Goal: Information Seeking & Learning: Learn about a topic

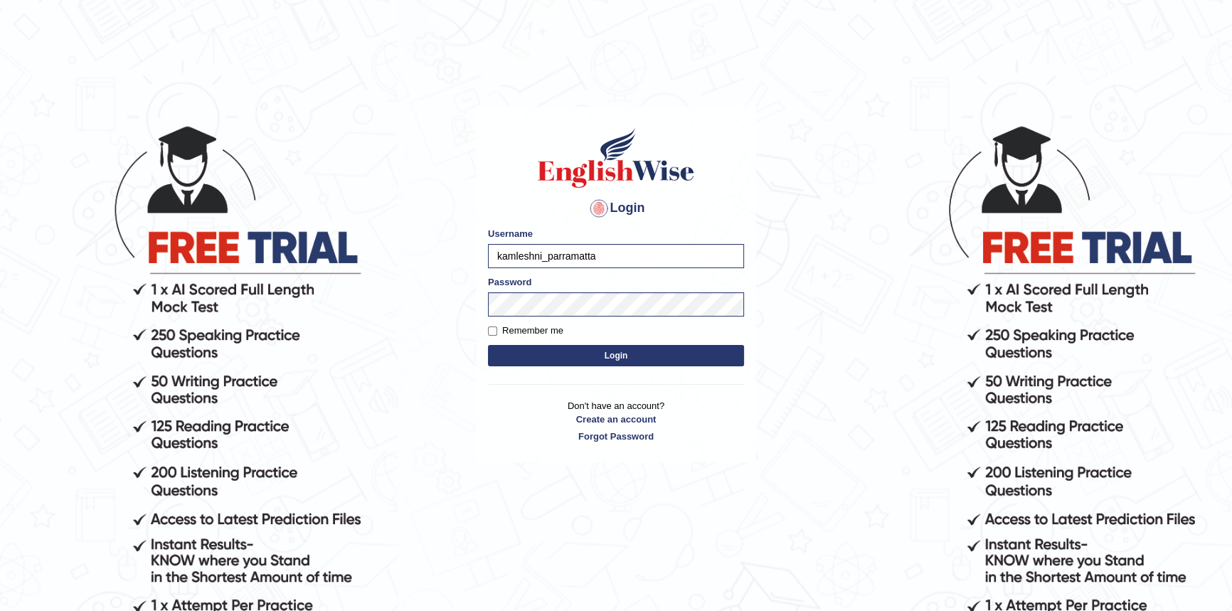
click at [569, 355] on button "Login" at bounding box center [616, 355] width 256 height 21
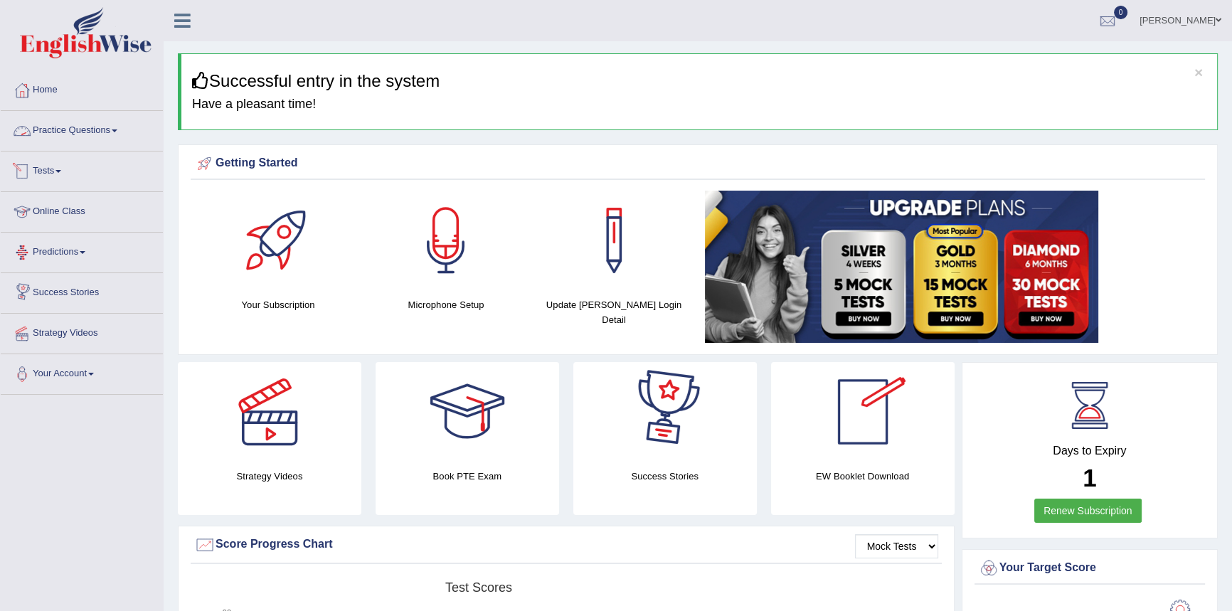
click at [56, 138] on link "Practice Questions" at bounding box center [82, 129] width 162 height 36
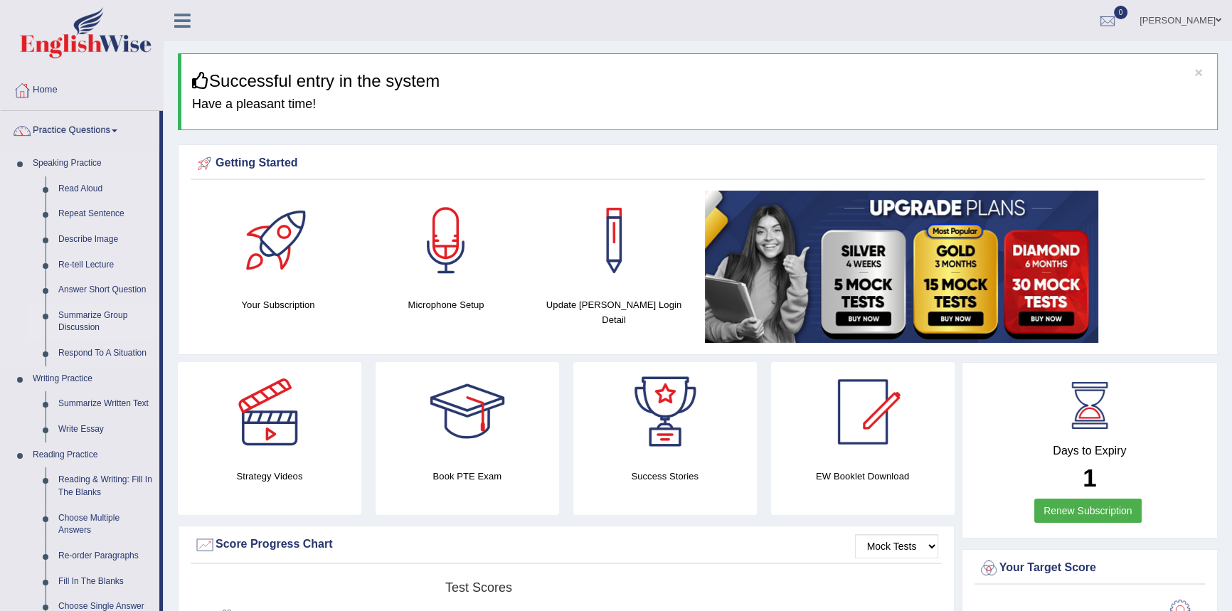
click at [79, 332] on link "Summarize Group Discussion" at bounding box center [105, 322] width 107 height 38
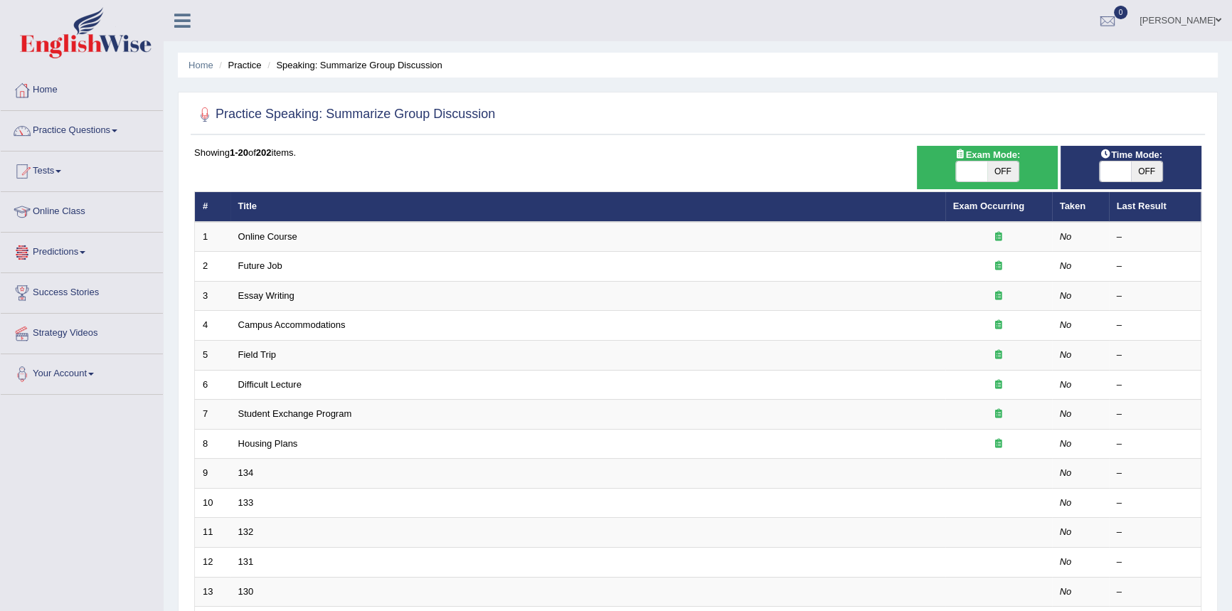
click at [978, 171] on span at bounding box center [971, 172] width 31 height 20
checkbox input "true"
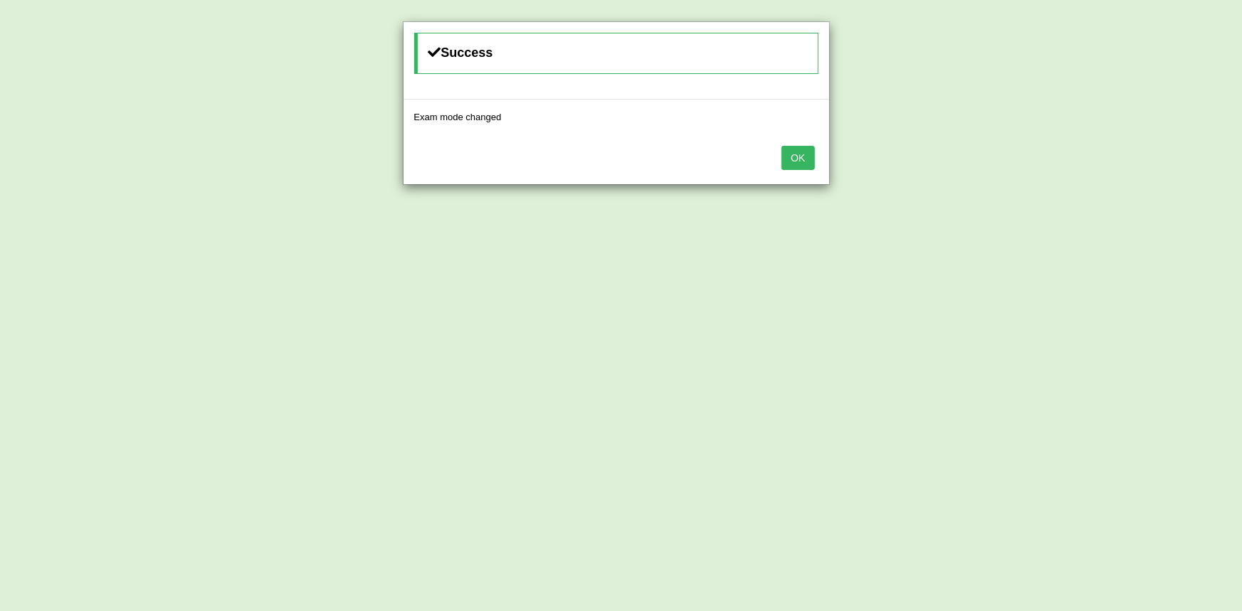
click at [791, 156] on button "OK" at bounding box center [797, 158] width 33 height 24
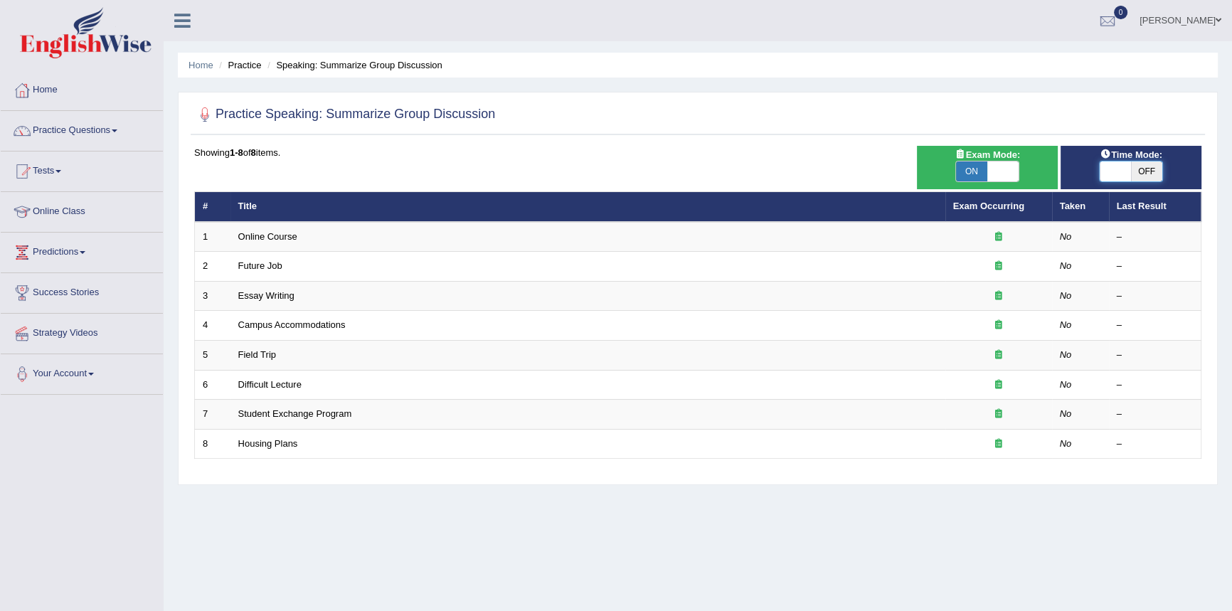
click at [1124, 174] on span at bounding box center [1115, 172] width 31 height 20
click at [1129, 174] on span at bounding box center [1115, 172] width 31 height 20
click at [1141, 181] on div "ON OFF" at bounding box center [1131, 171] width 64 height 21
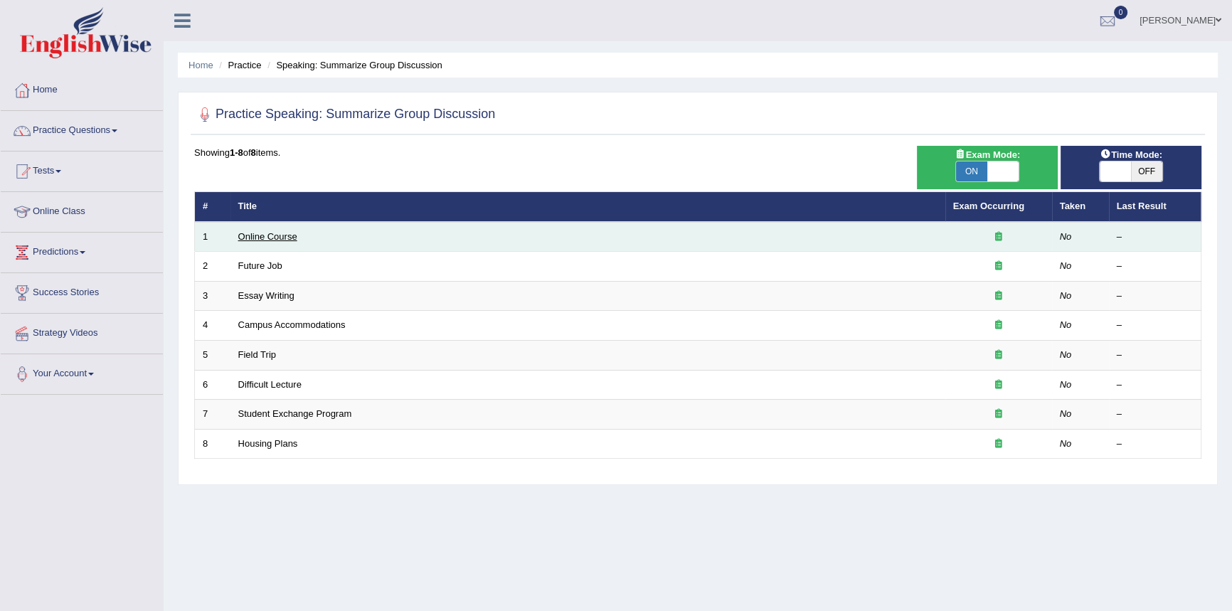
click at [284, 240] on link "Online Course" at bounding box center [267, 236] width 59 height 11
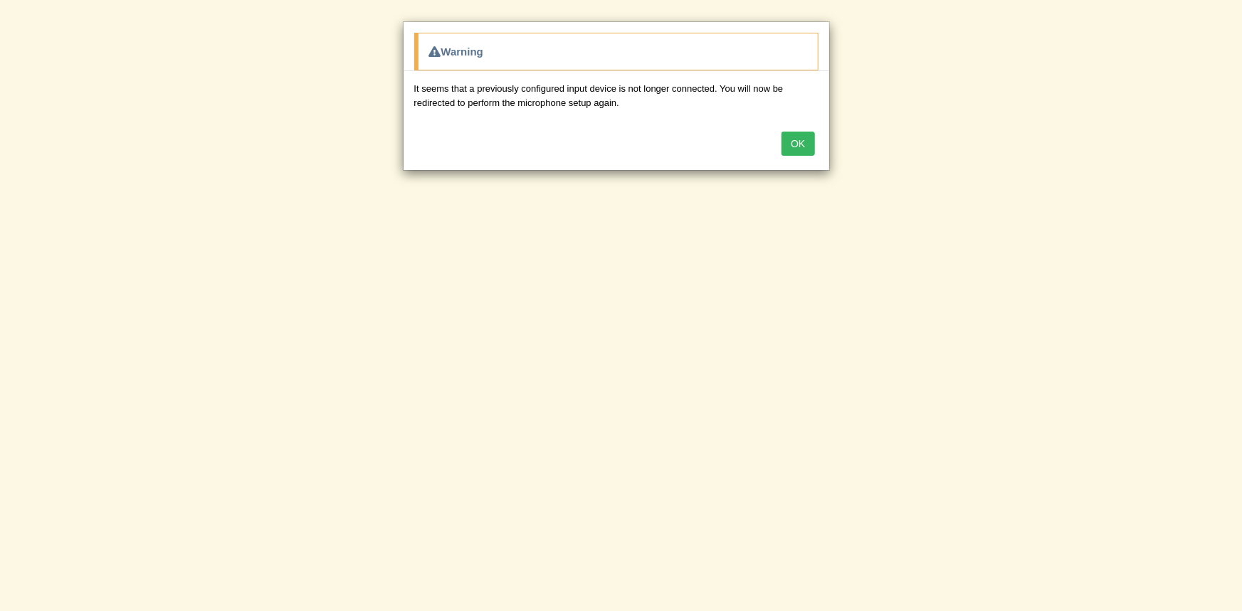
click at [805, 157] on div "OK" at bounding box center [616, 145] width 426 height 50
click at [786, 146] on button "OK" at bounding box center [797, 144] width 33 height 24
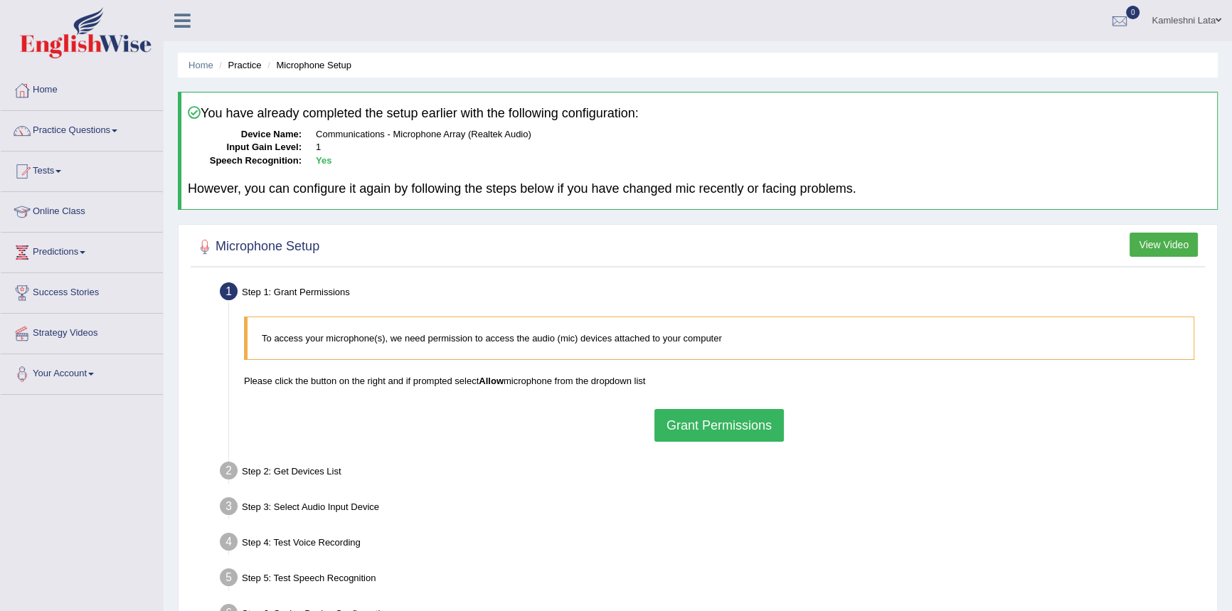
click at [736, 426] on button "Grant Permissions" at bounding box center [720, 425] width 130 height 33
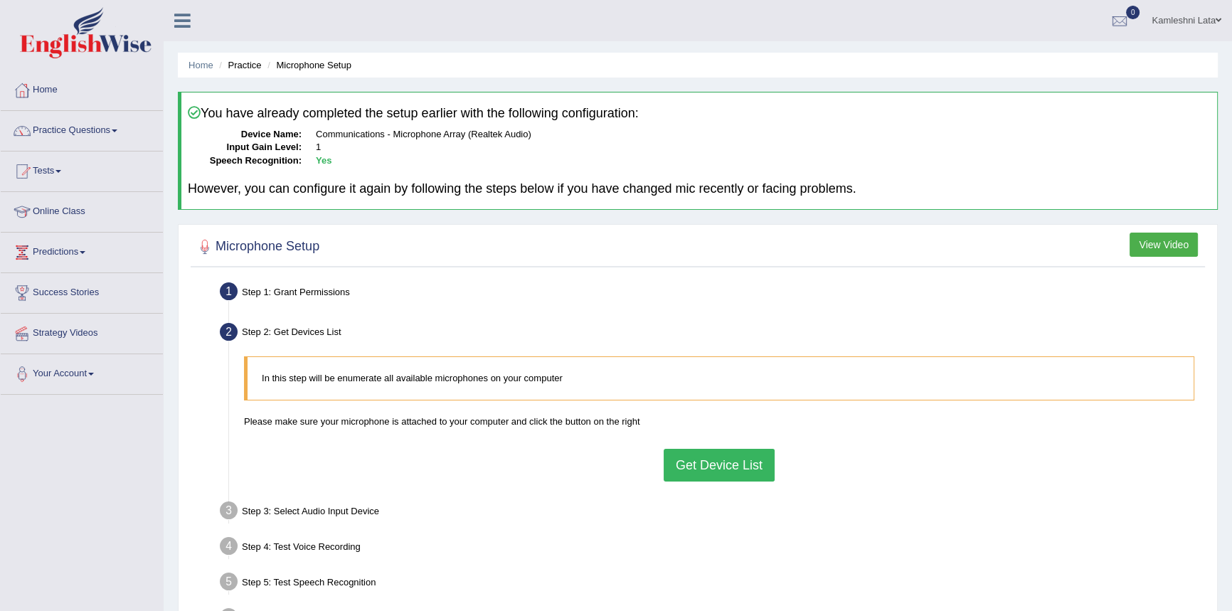
click at [714, 464] on button "Get Device List" at bounding box center [719, 465] width 111 height 33
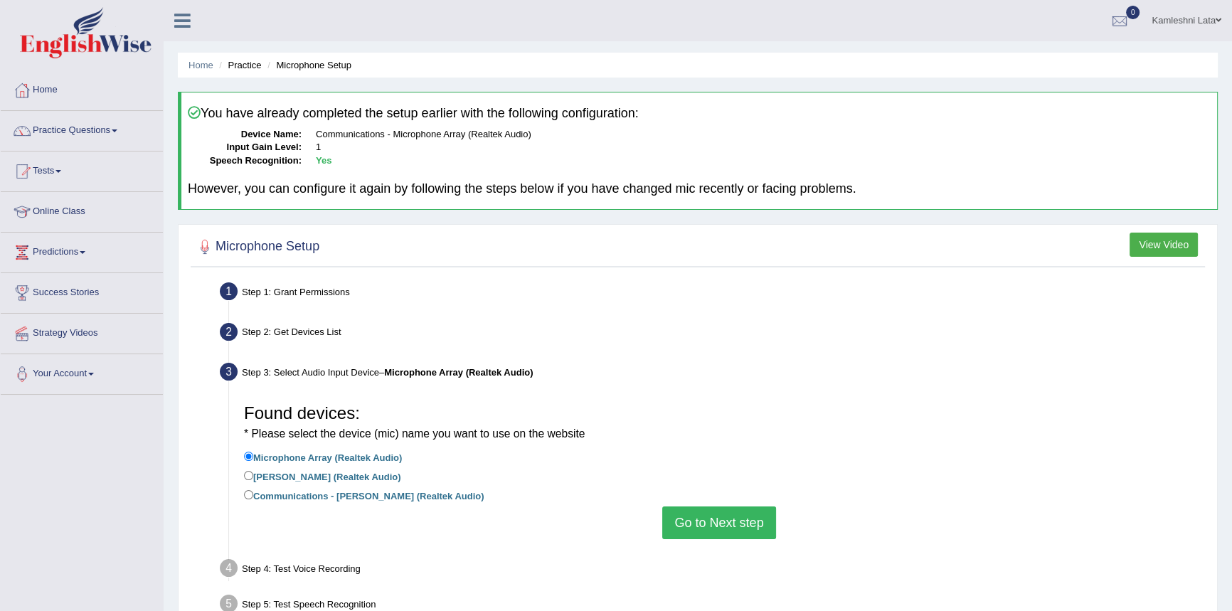
click at [727, 527] on button "Go to Next step" at bounding box center [718, 523] width 113 height 33
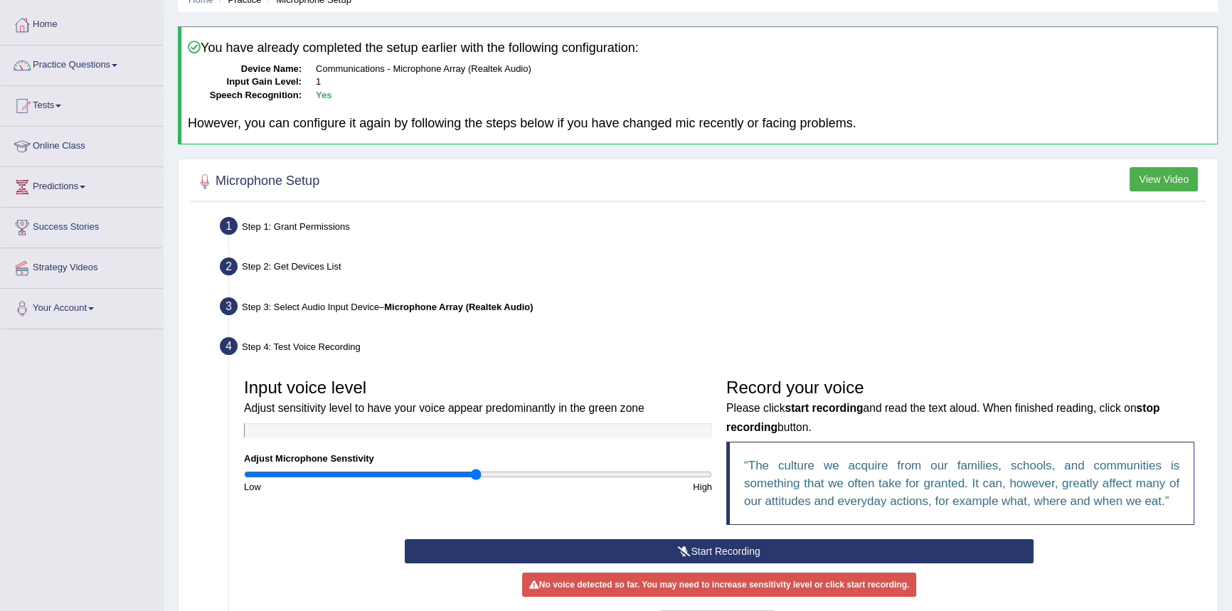
scroll to position [129, 0]
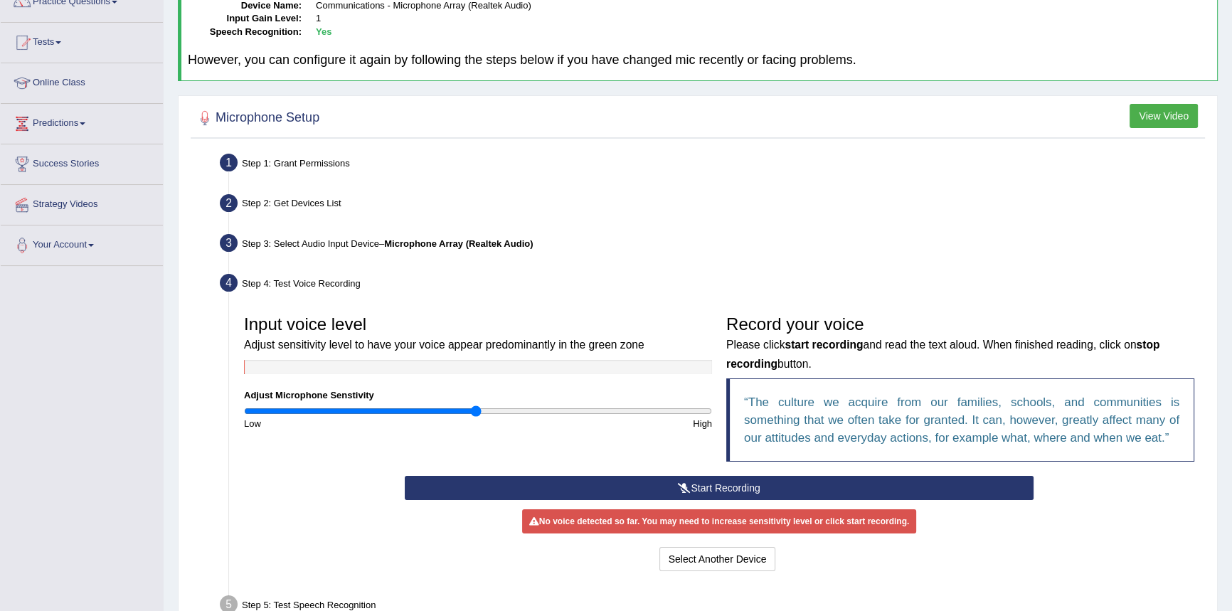
click at [749, 486] on button "Start Recording" at bounding box center [719, 488] width 629 height 24
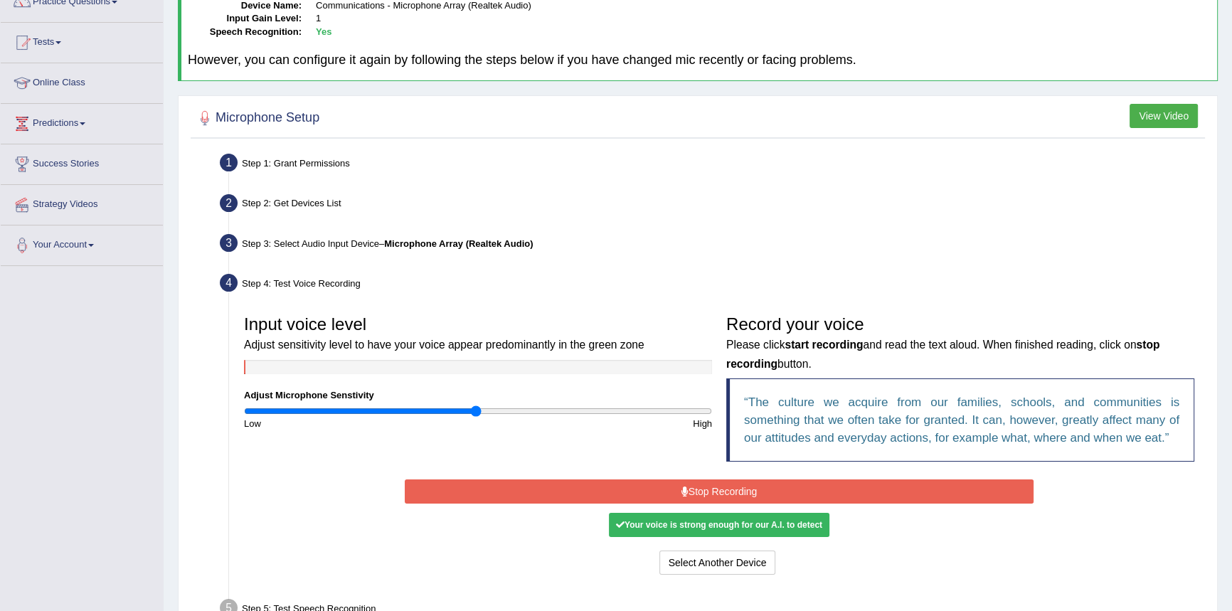
click at [743, 500] on button "Stop Recording" at bounding box center [719, 492] width 629 height 24
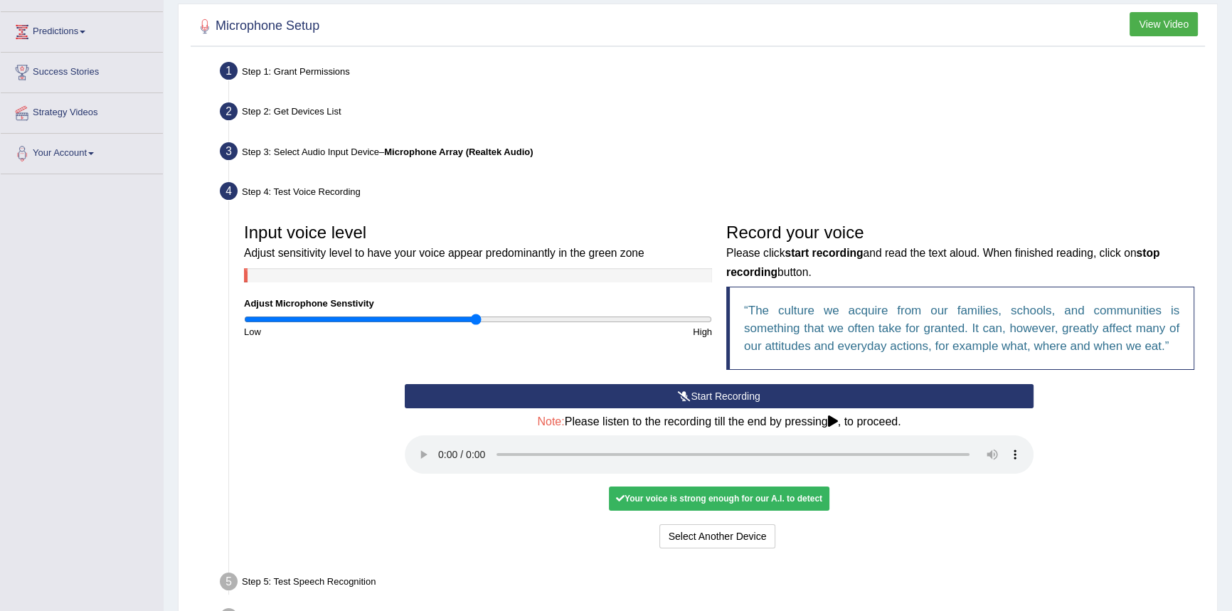
scroll to position [258, 0]
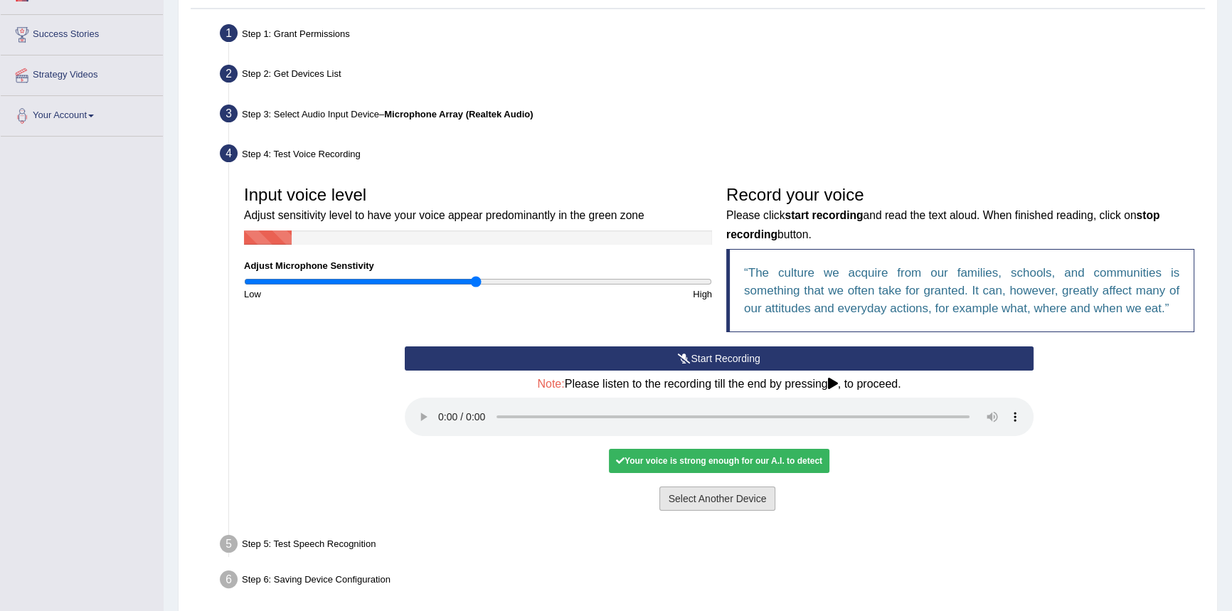
click at [744, 504] on button "Select Another Device" at bounding box center [718, 499] width 117 height 24
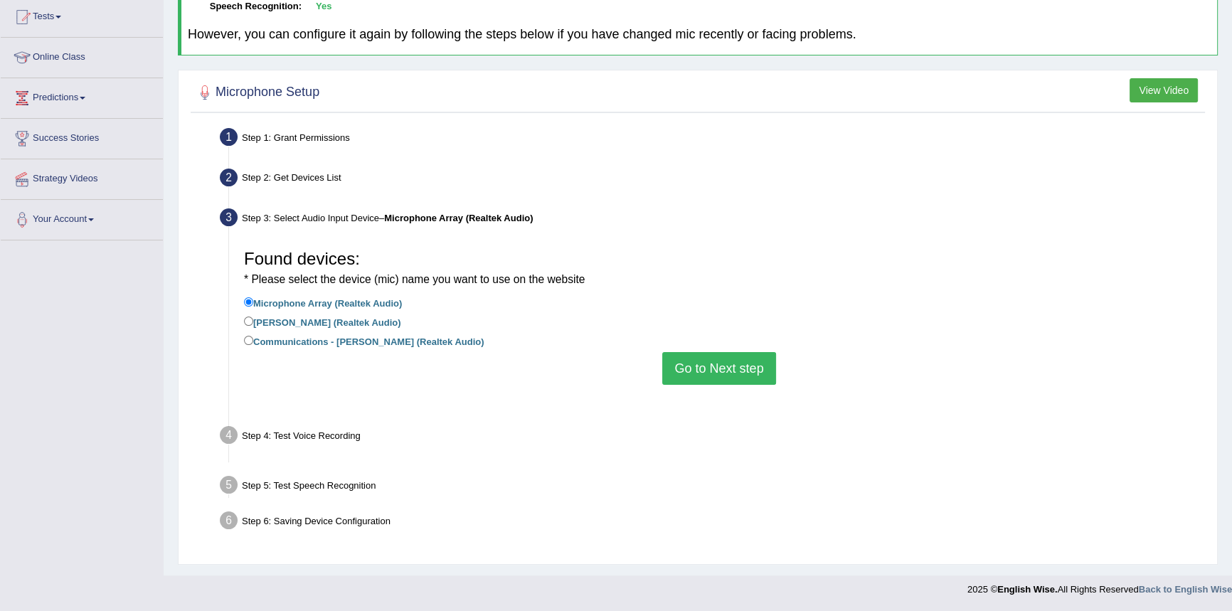
scroll to position [135, 0]
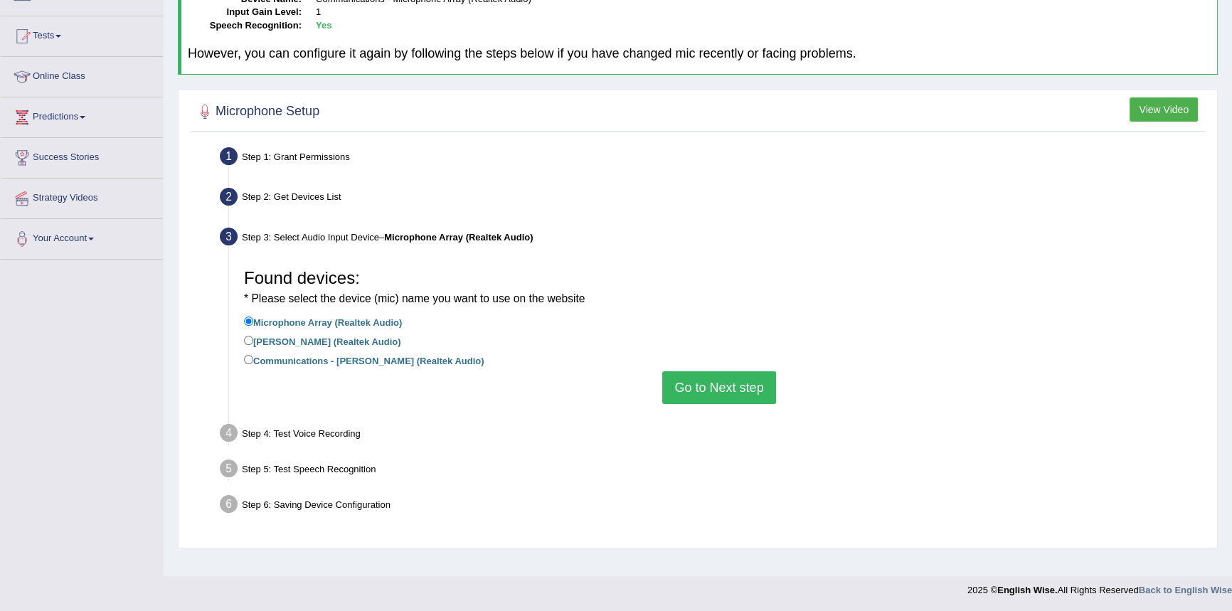
click at [735, 389] on button "Go to Next step" at bounding box center [718, 387] width 113 height 33
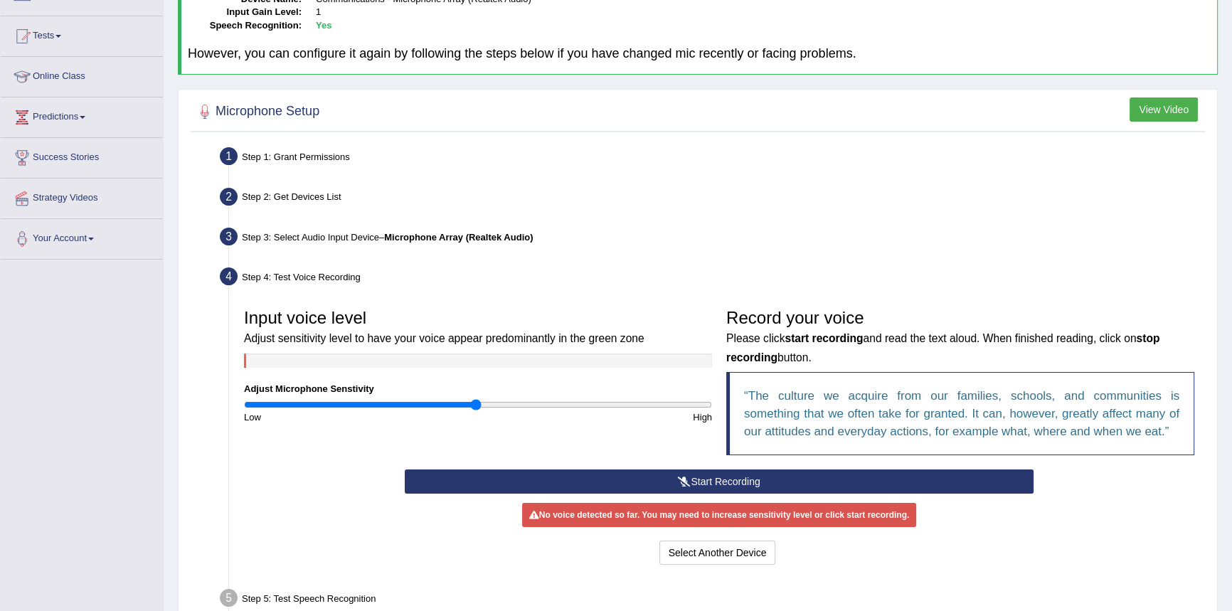
click at [751, 481] on button "Start Recording" at bounding box center [719, 482] width 629 height 24
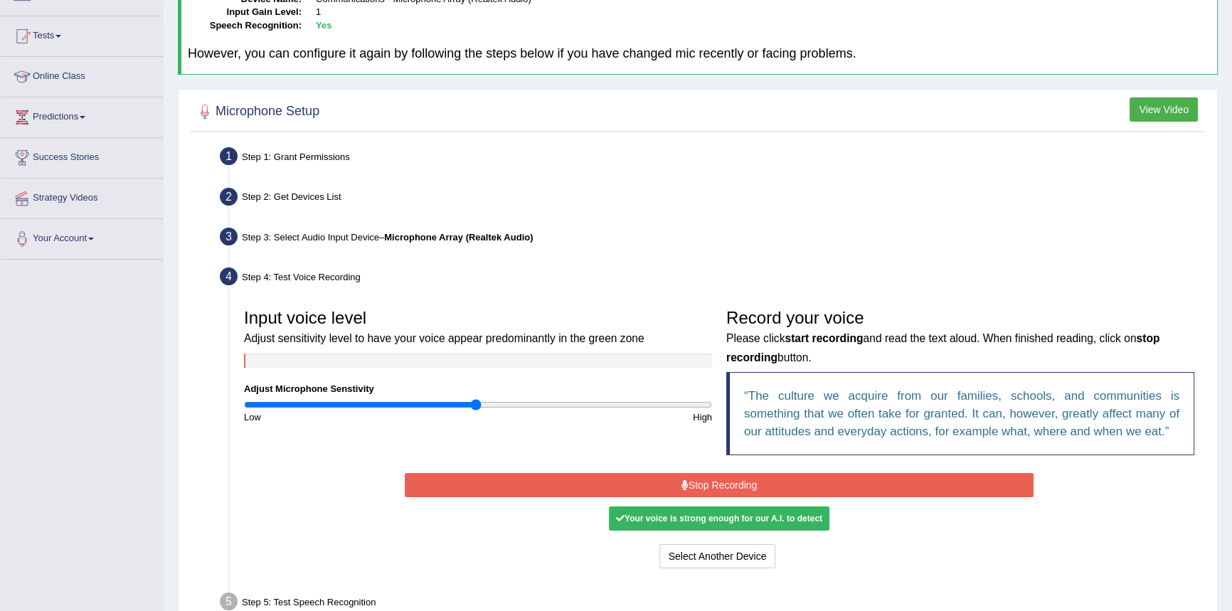
click at [729, 480] on button "Stop Recording" at bounding box center [719, 485] width 629 height 24
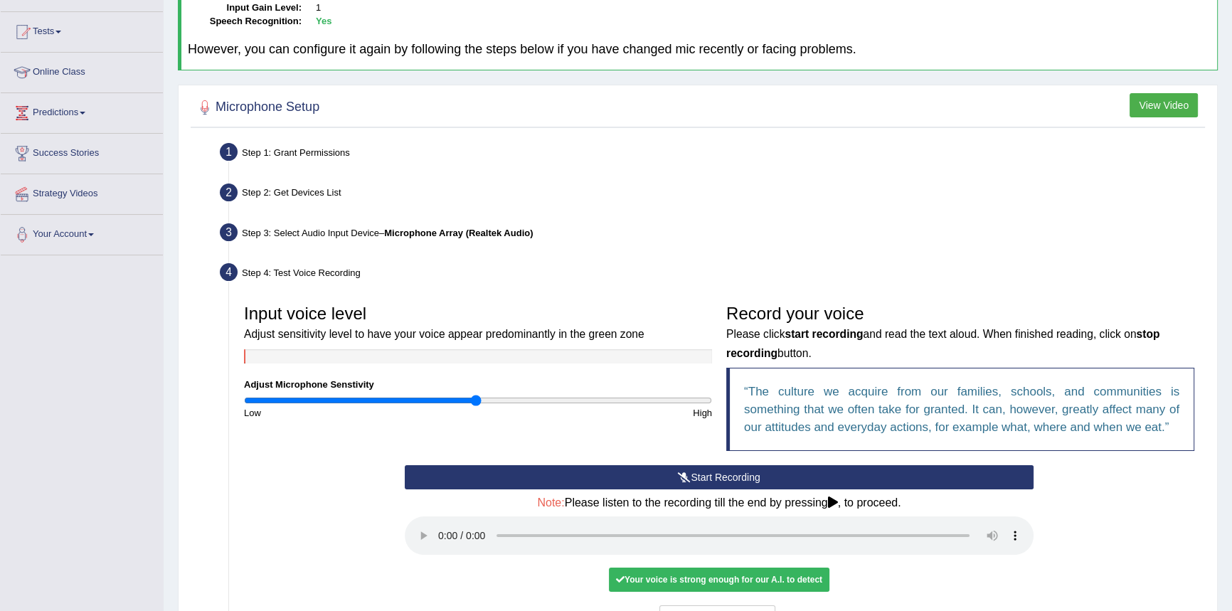
scroll to position [315, 0]
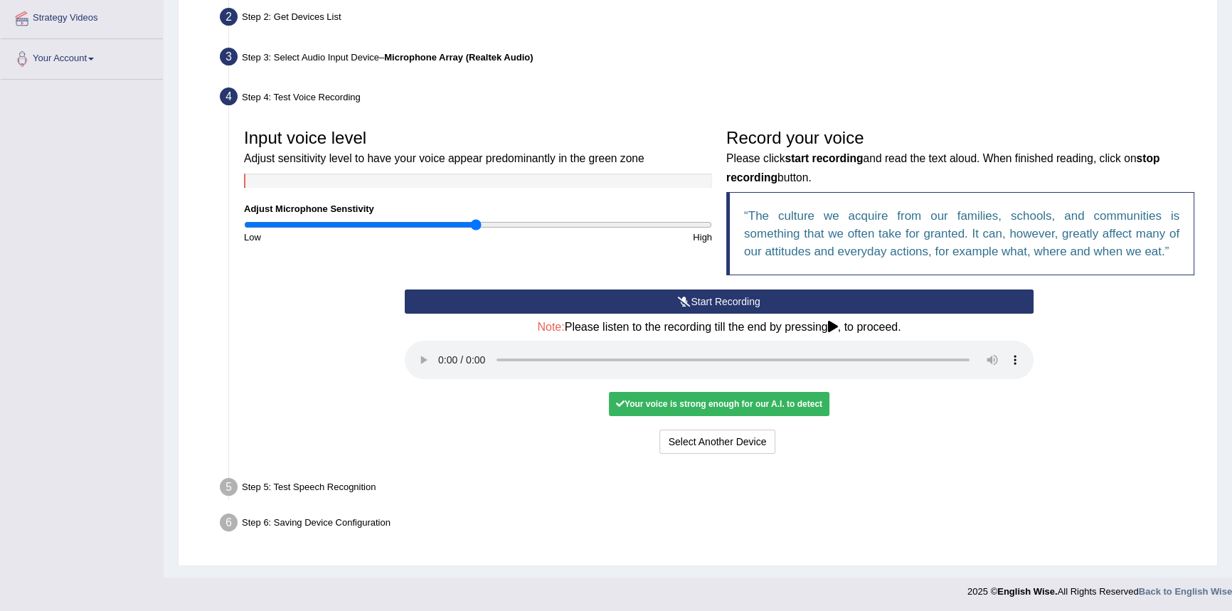
click at [663, 410] on div "Your voice is strong enough for our A.I. to detect" at bounding box center [719, 404] width 221 height 24
click at [309, 482] on div "Step 5: Test Speech Recognition" at bounding box center [712, 489] width 998 height 31
click at [397, 180] on div at bounding box center [478, 181] width 468 height 14
click at [838, 326] on icon at bounding box center [833, 326] width 10 height 11
click at [838, 329] on icon at bounding box center [833, 326] width 10 height 11
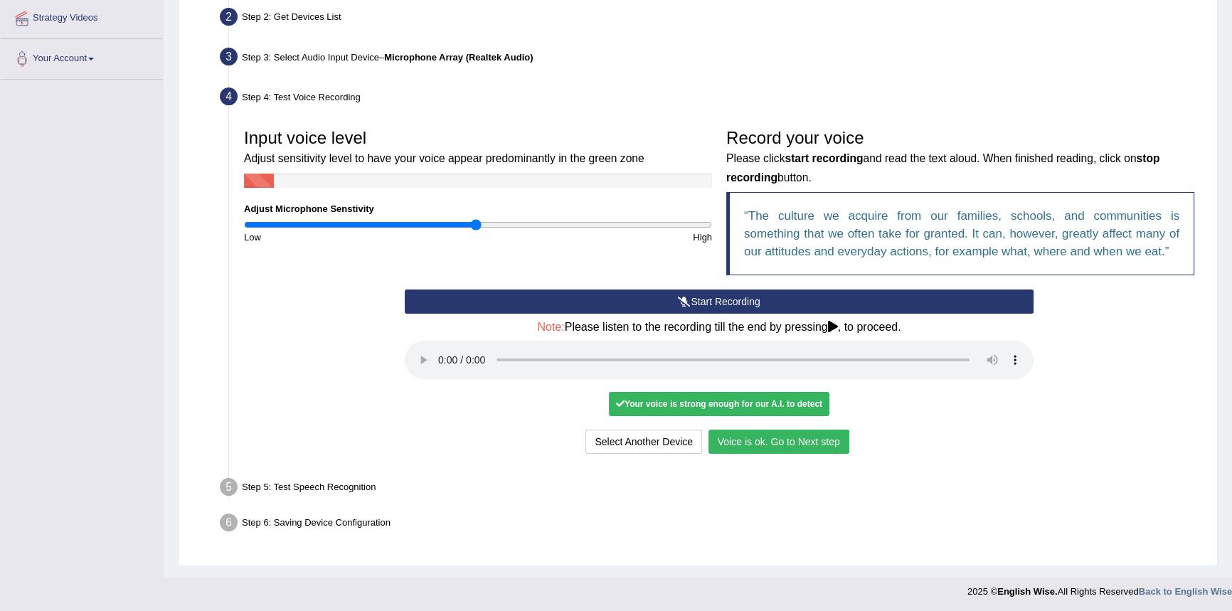
click at [830, 445] on button "Voice is ok. Go to Next step" at bounding box center [779, 442] width 141 height 24
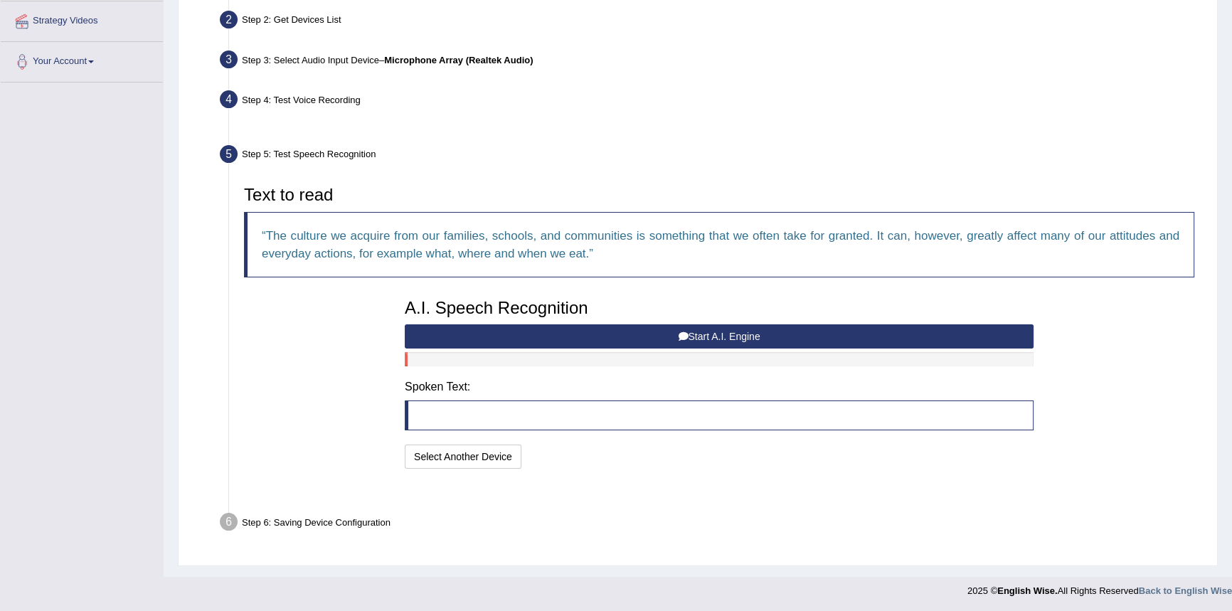
scroll to position [278, 0]
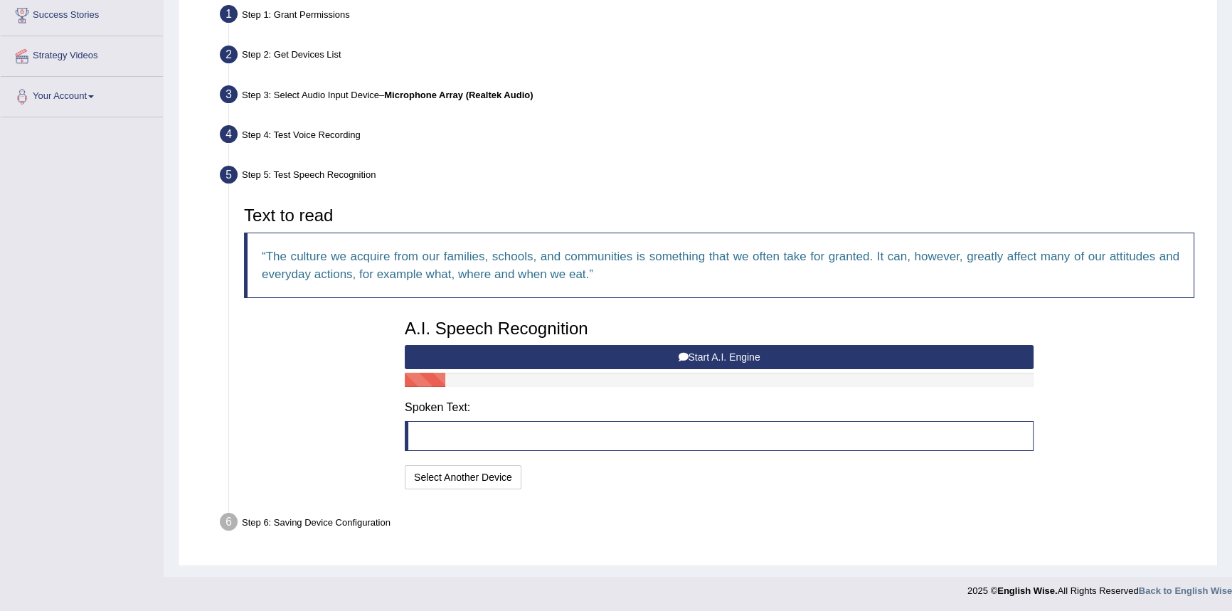
click at [750, 357] on button "Start A.I. Engine" at bounding box center [719, 357] width 629 height 24
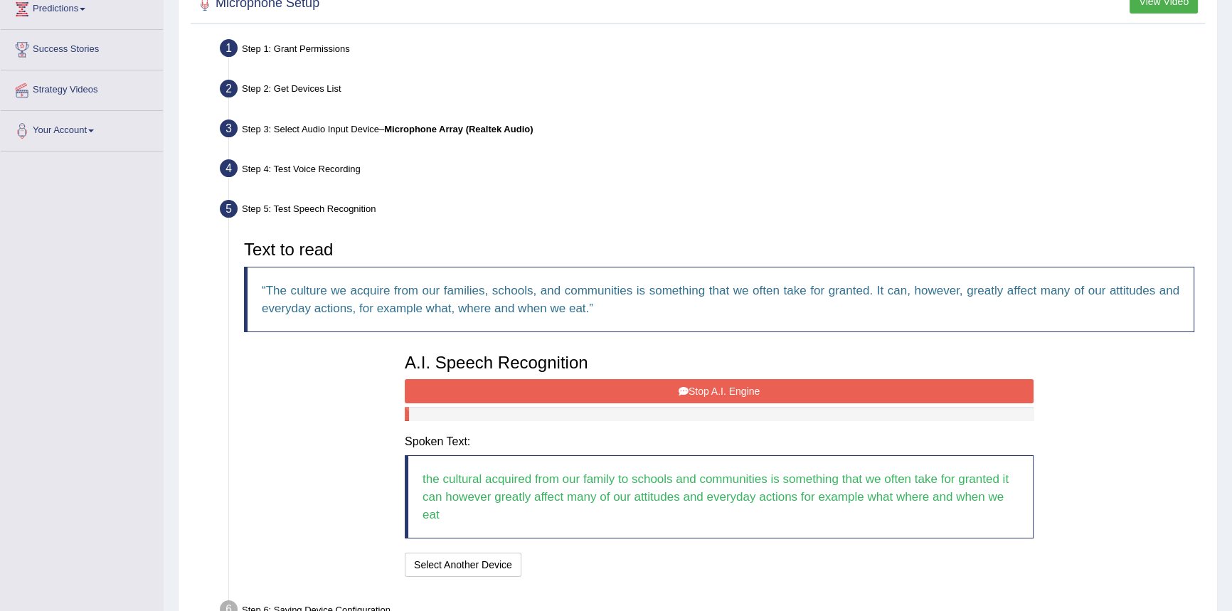
scroll to position [266, 0]
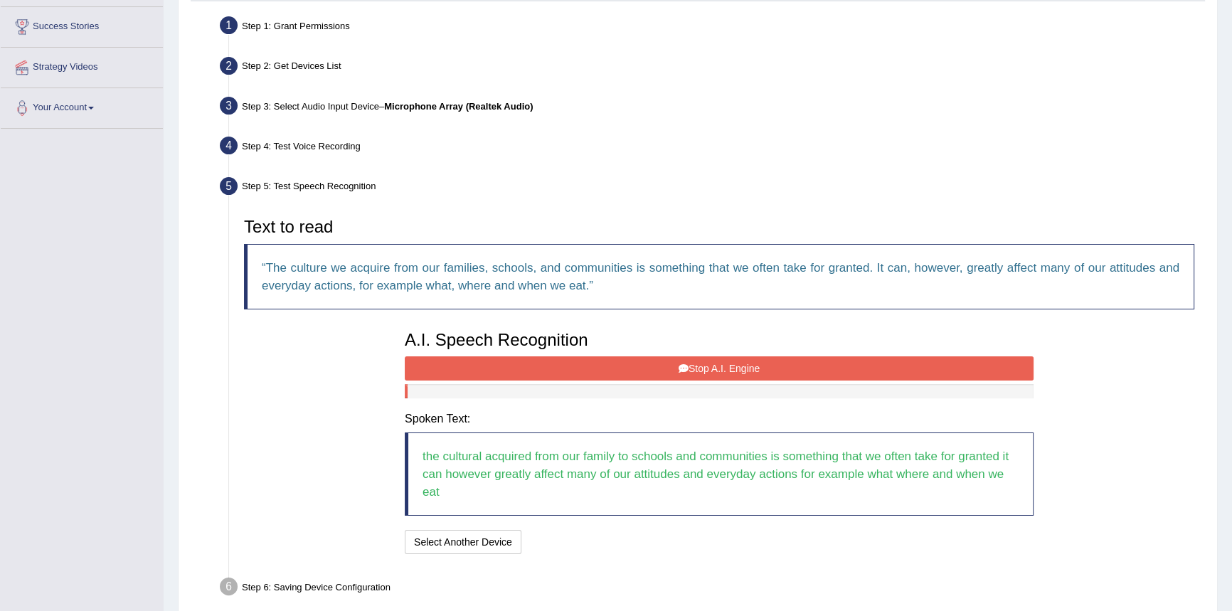
click at [788, 352] on div "A.I. Speech Recognition Start A.I. Engine Stop A.I. Engine Note: Please listen …" at bounding box center [719, 441] width 643 height 234
click at [786, 362] on button "Stop A.I. Engine" at bounding box center [719, 368] width 629 height 24
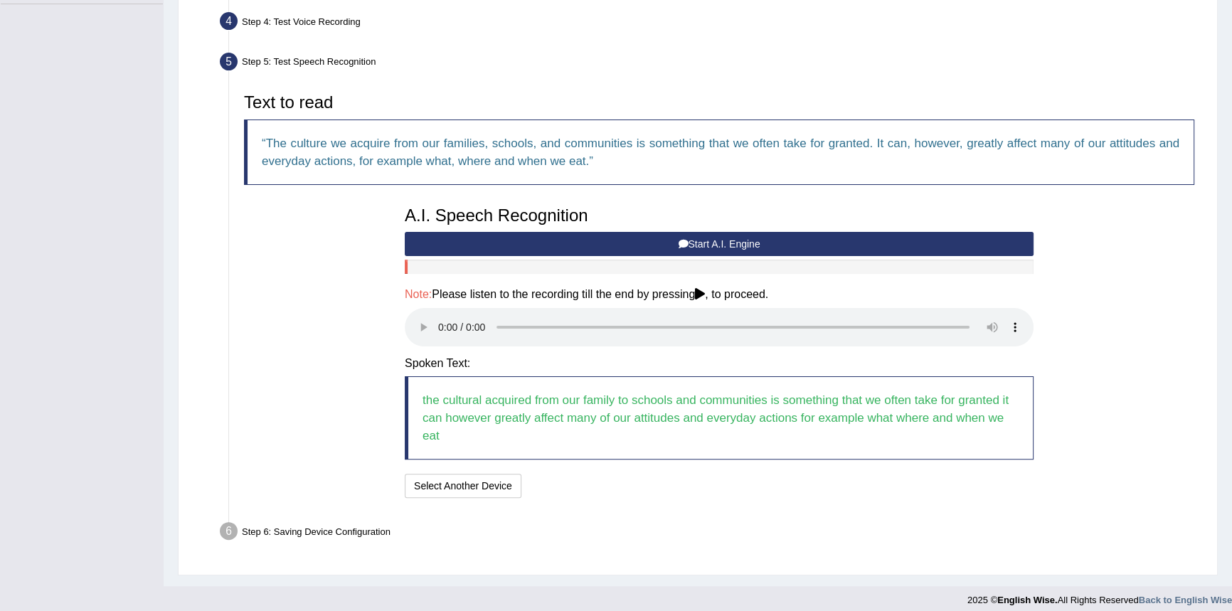
scroll to position [396, 0]
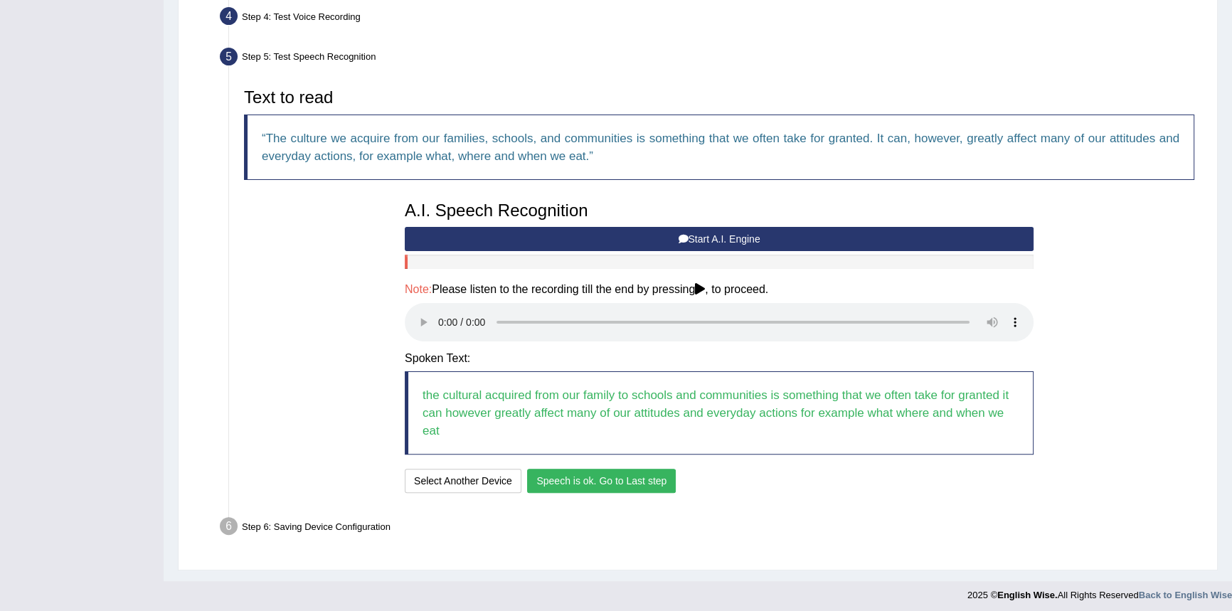
click at [654, 478] on button "Speech is ok. Go to Last step" at bounding box center [601, 481] width 149 height 24
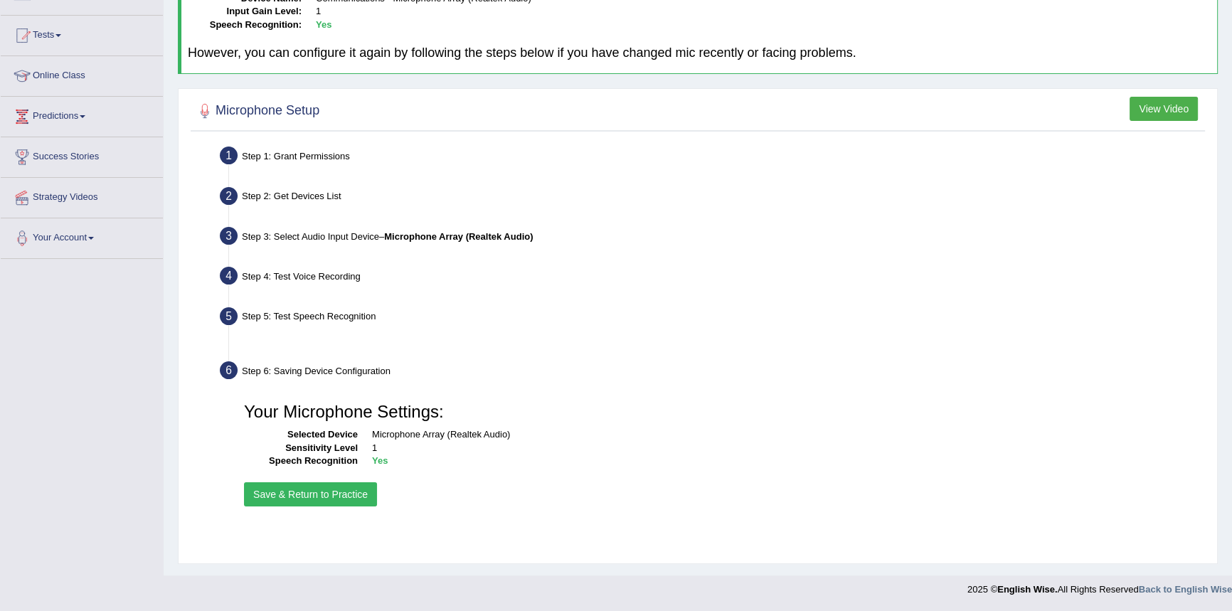
scroll to position [135, 0]
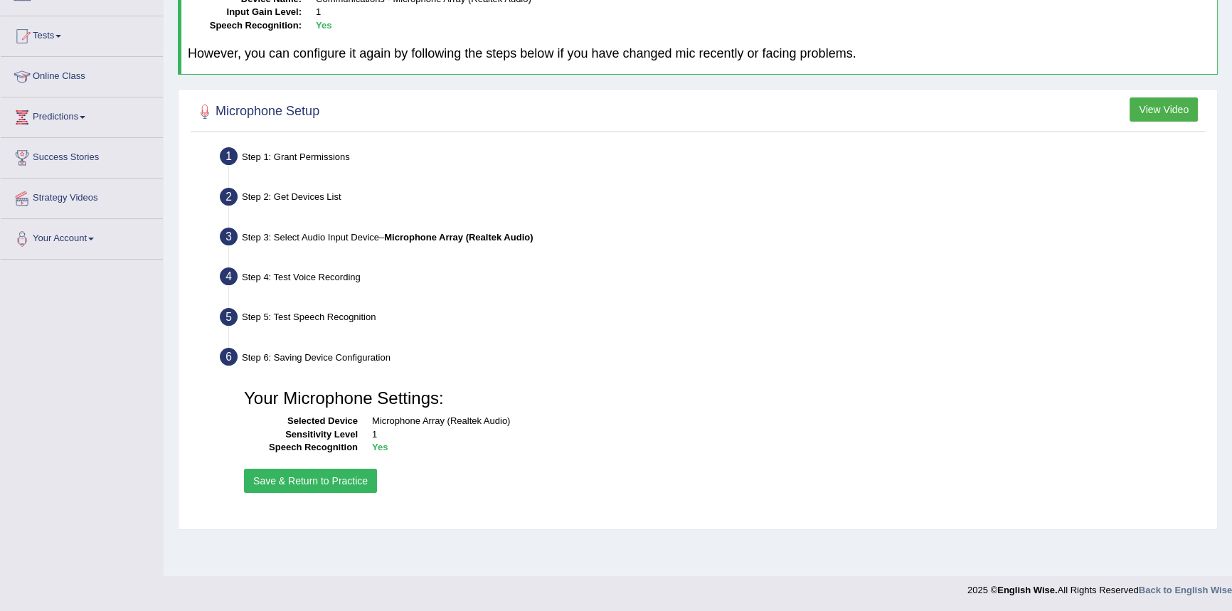
click at [349, 477] on button "Save & Return to Practice" at bounding box center [310, 481] width 133 height 24
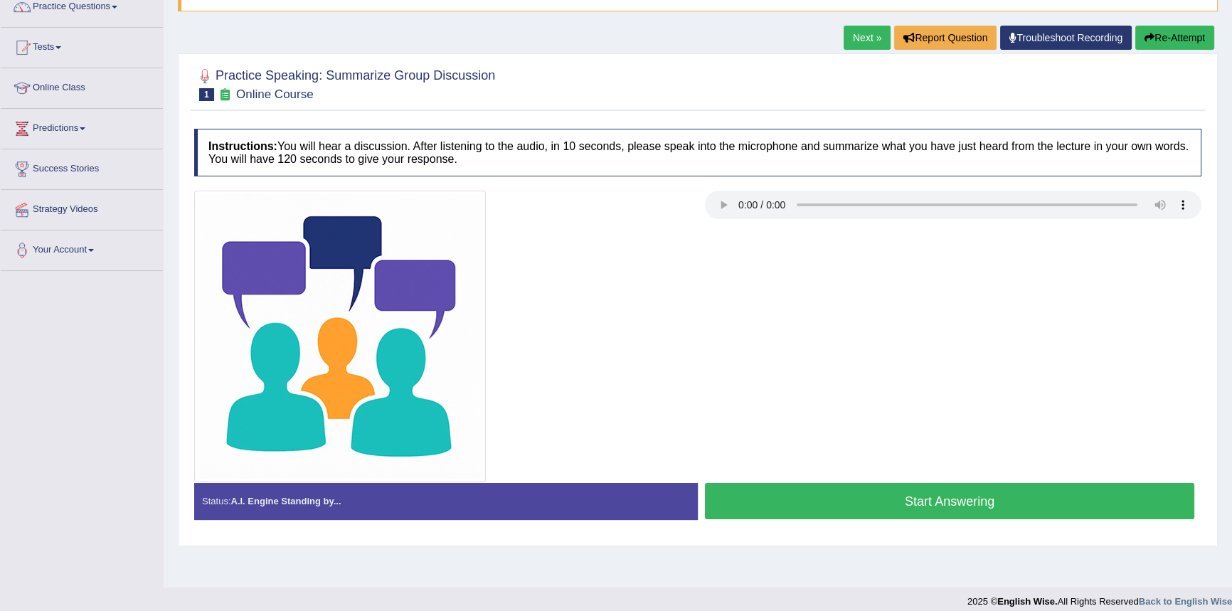
scroll to position [129, 0]
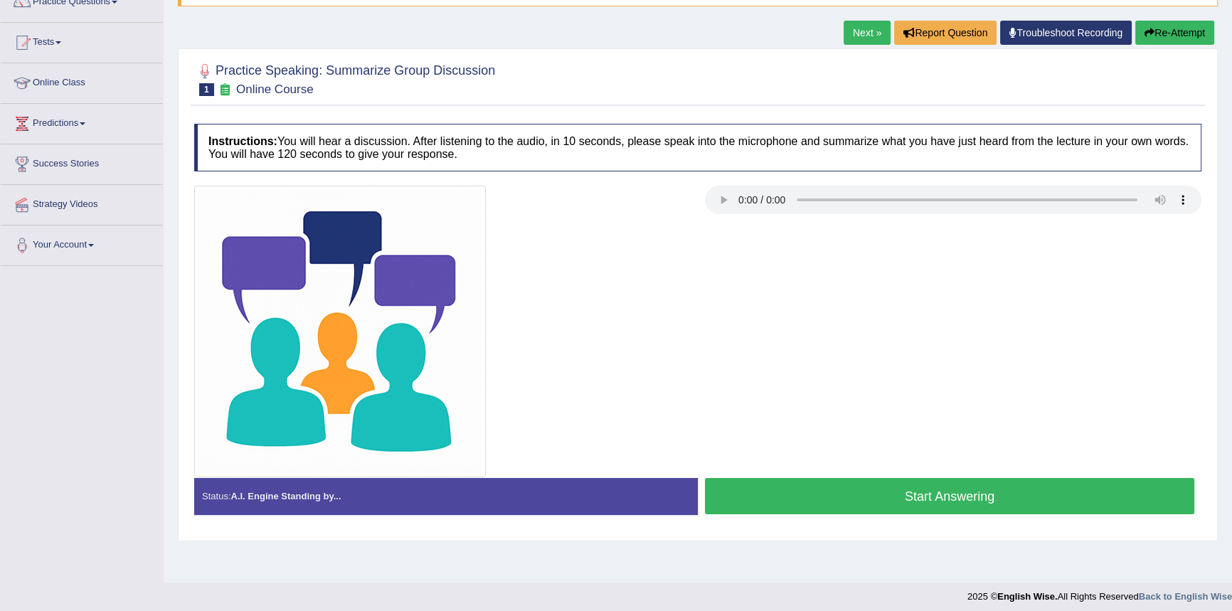
click at [846, 502] on button "Start Answering" at bounding box center [950, 496] width 490 height 36
